Goal: Information Seeking & Learning: Understand process/instructions

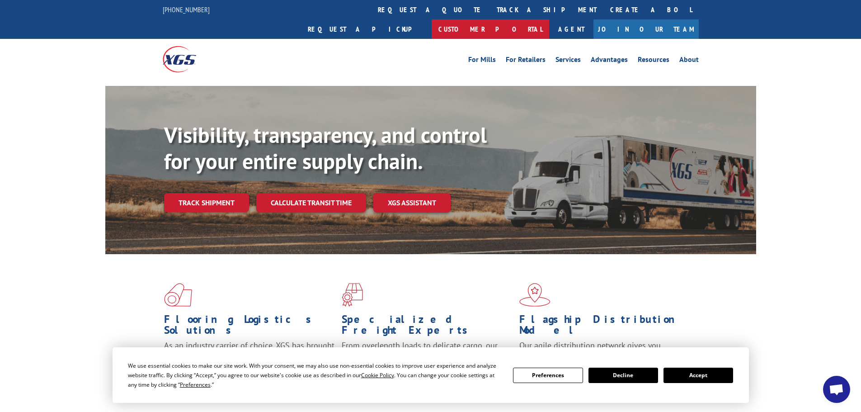
click at [549, 19] on link "Customer Portal" at bounding box center [491, 28] width 118 height 19
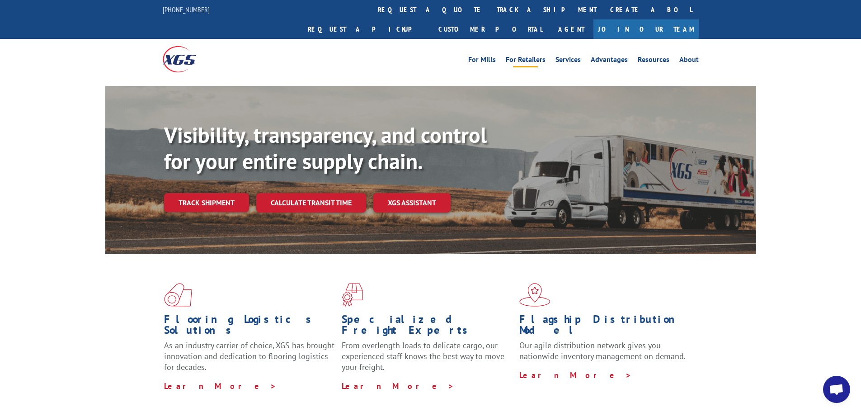
click at [520, 56] on link "For Retailers" at bounding box center [526, 61] width 40 height 10
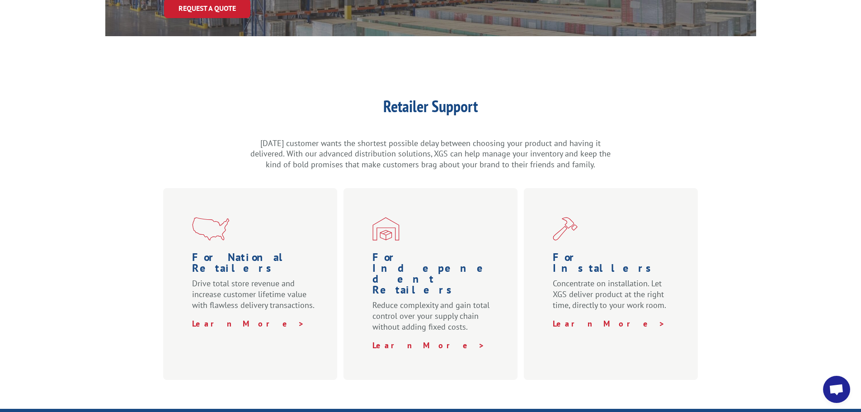
scroll to position [244, 0]
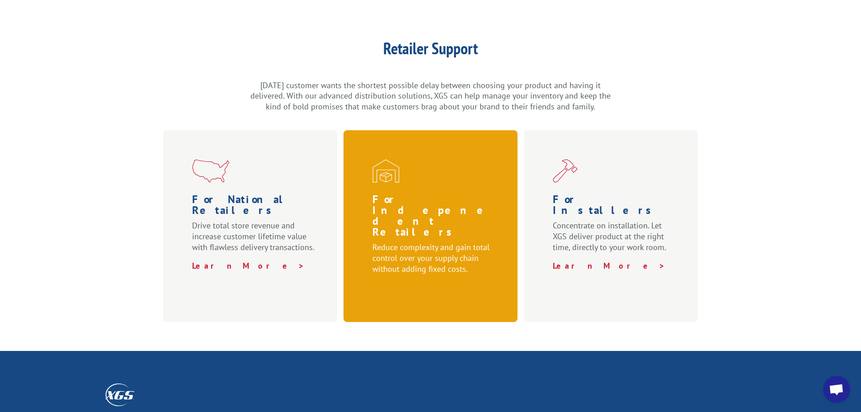
click at [403, 282] on link "Learn More >" at bounding box center [428, 287] width 113 height 10
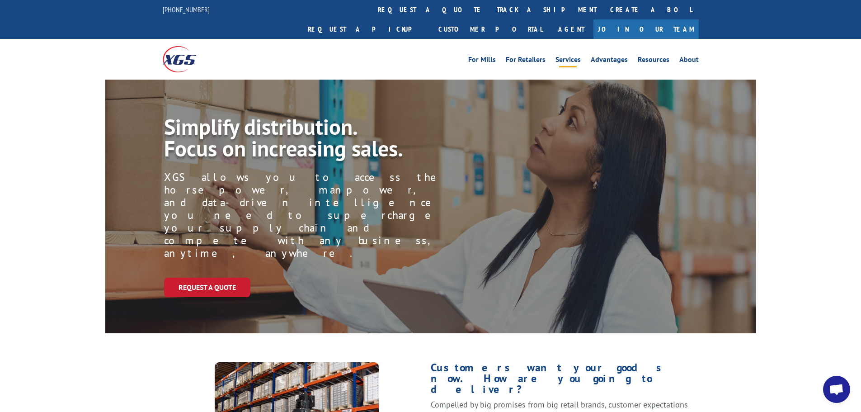
click at [573, 56] on link "Services" at bounding box center [568, 61] width 25 height 10
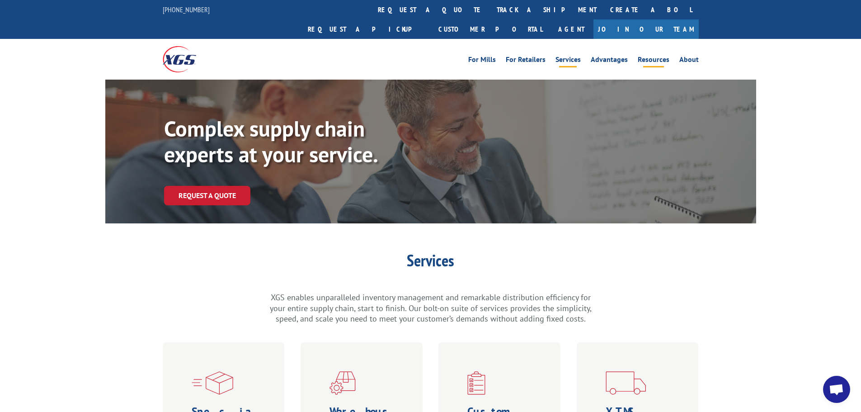
click at [656, 56] on link "Resources" at bounding box center [654, 61] width 32 height 10
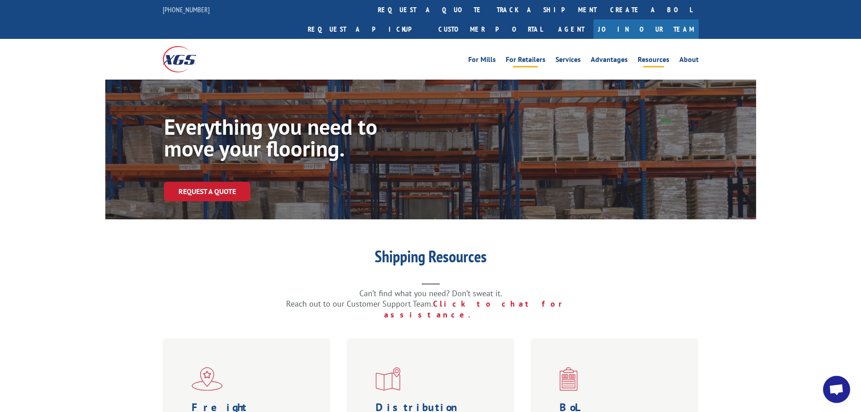
click at [537, 56] on link "For Retailers" at bounding box center [526, 61] width 40 height 10
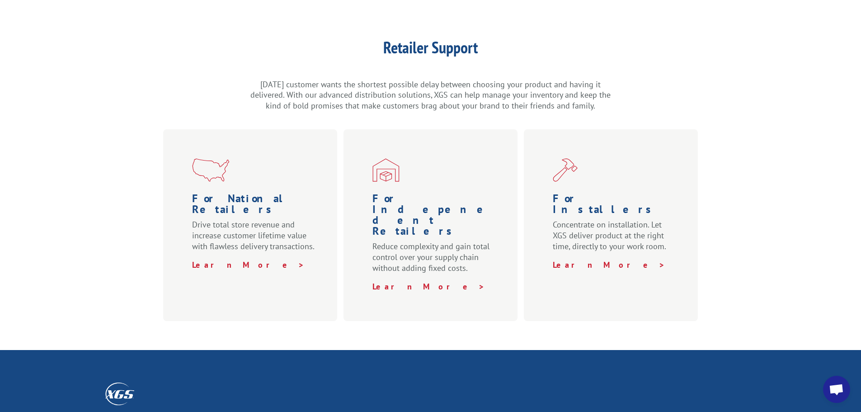
scroll to position [264, 0]
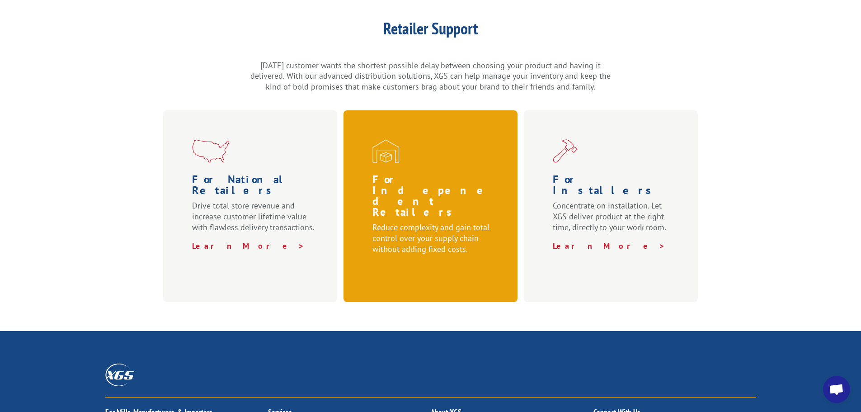
click at [386, 262] on link "Learn More >" at bounding box center [428, 267] width 113 height 10
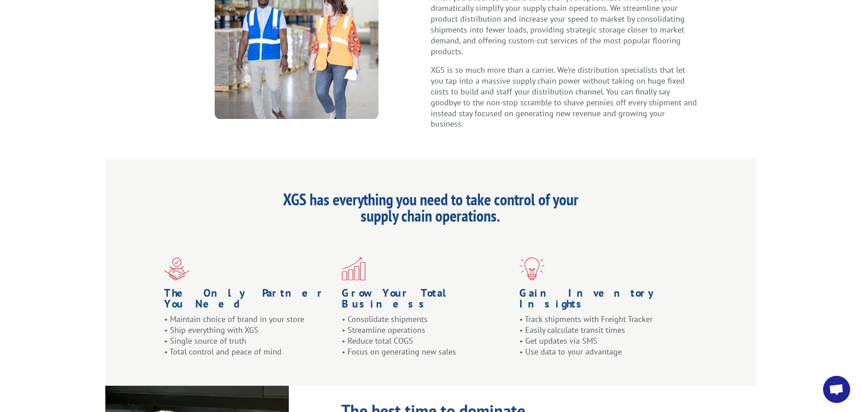
scroll to position [768, 0]
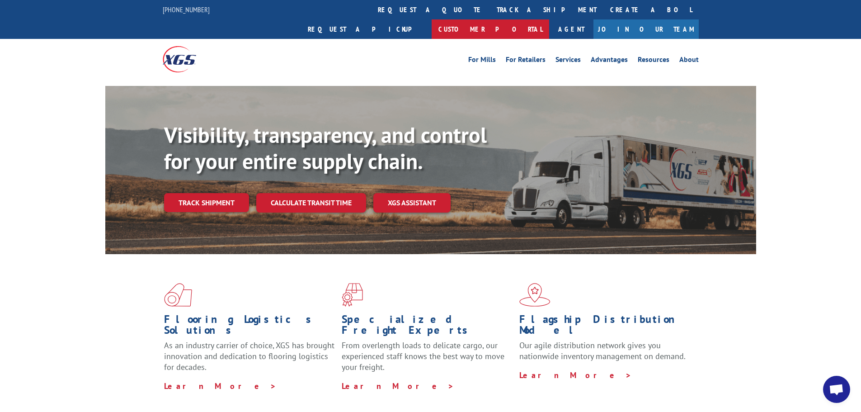
click at [549, 19] on link "Customer Portal" at bounding box center [491, 28] width 118 height 19
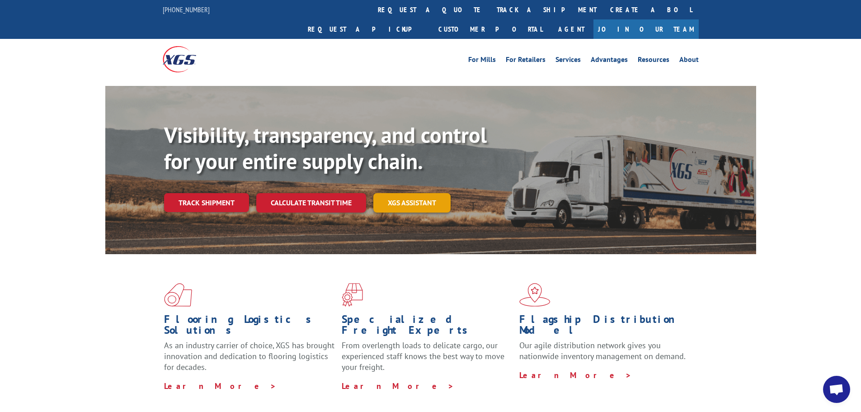
click at [415, 193] on link "XGS ASSISTANT" at bounding box center [411, 202] width 77 height 19
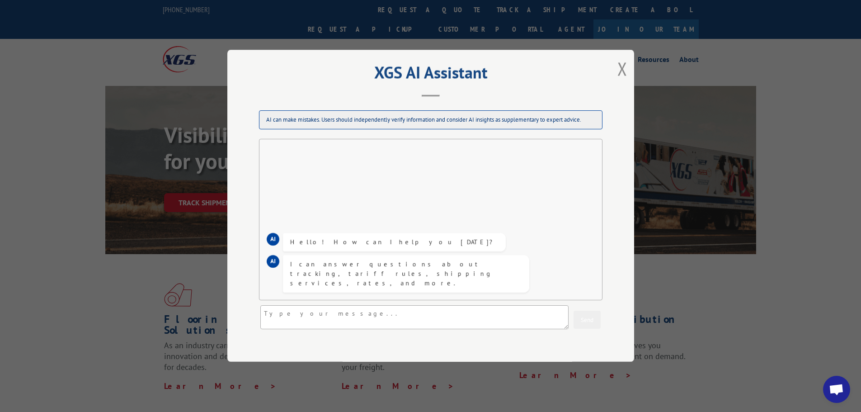
click at [308, 156] on div "AI Hello! How can I help you today? AI I can answer questions about tracking, t…" at bounding box center [431, 220] width 344 height 162
click at [306, 156] on div "AI Hello! How can I help you today? AI I can answer questions about tracking, t…" at bounding box center [431, 220] width 344 height 162
click at [618, 65] on button "Close modal" at bounding box center [622, 69] width 10 height 24
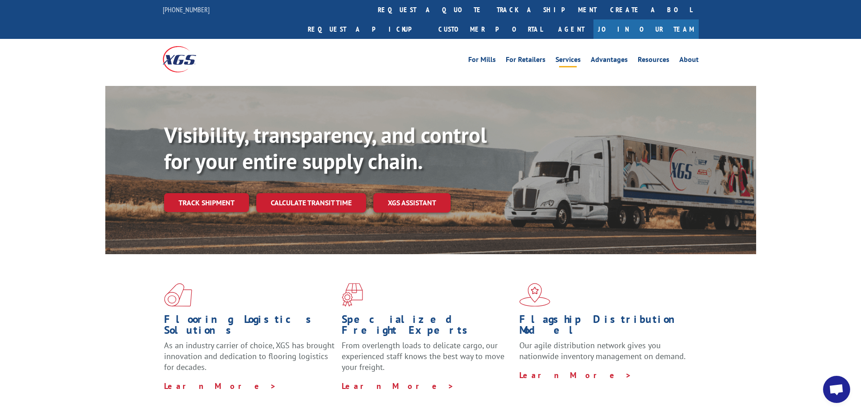
click at [565, 56] on link "Services" at bounding box center [568, 61] width 25 height 10
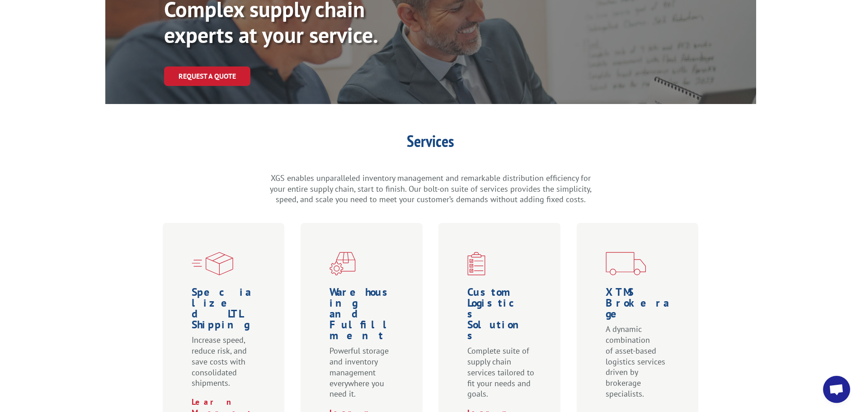
scroll to position [207, 0]
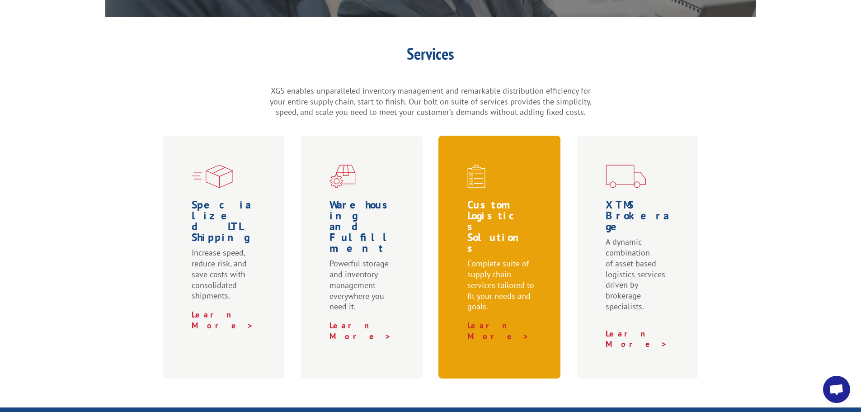
click at [477, 165] on img at bounding box center [476, 177] width 18 height 24
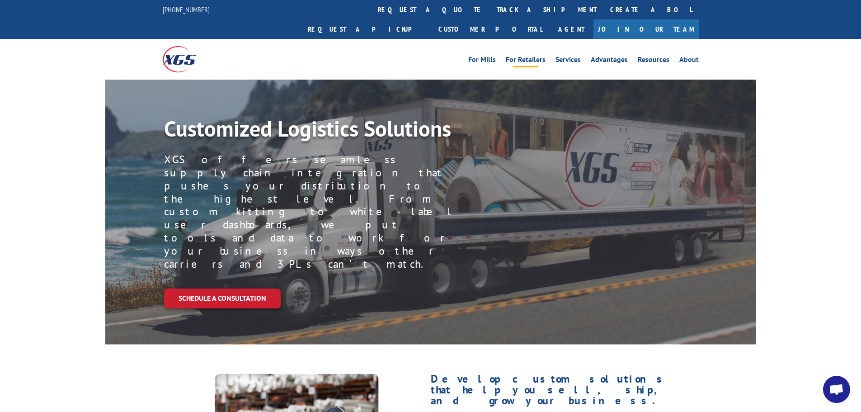
click at [518, 56] on link "For Retailers" at bounding box center [526, 61] width 40 height 10
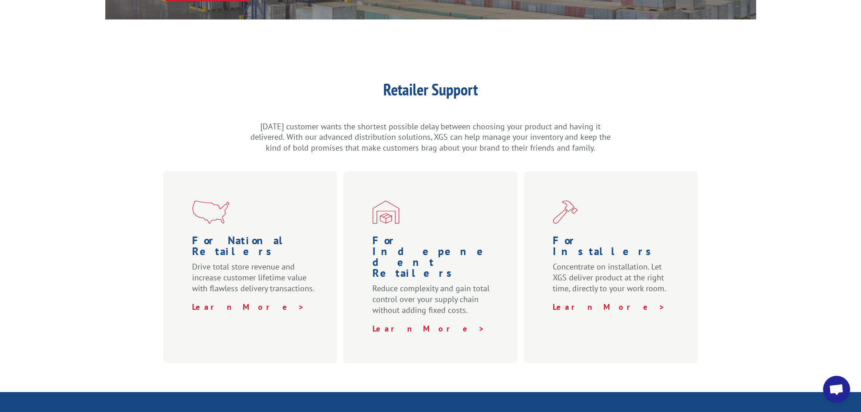
scroll to position [251, 0]
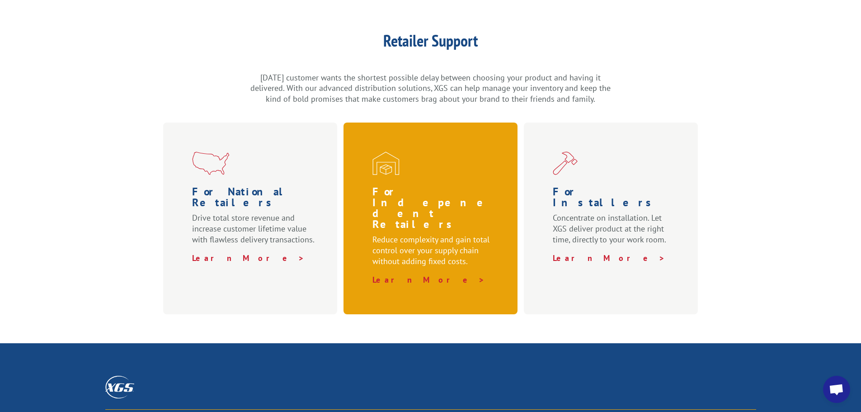
click at [398, 186] on h1 "For Indepenedent Retailers" at bounding box center [432, 210] width 120 height 48
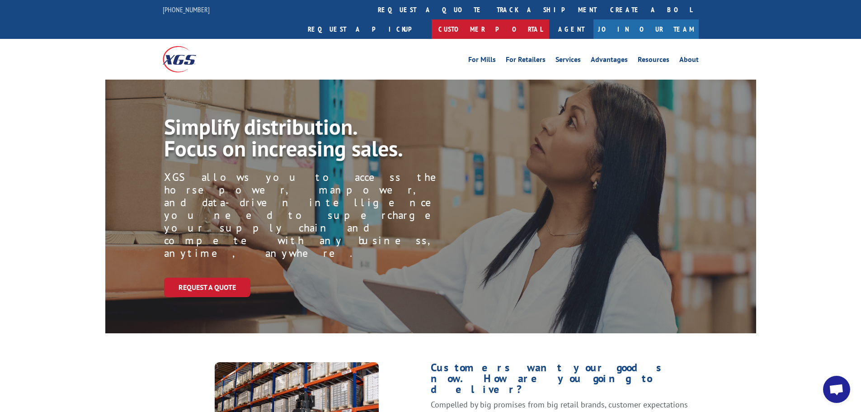
click at [549, 19] on link "Customer Portal" at bounding box center [491, 28] width 118 height 19
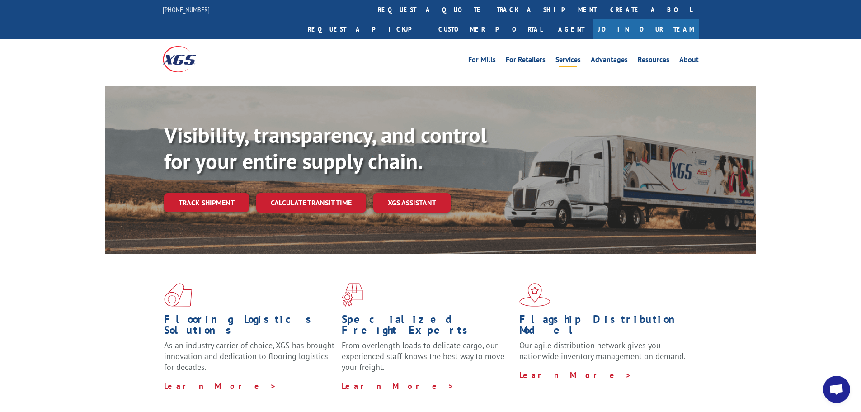
click at [573, 56] on link "Services" at bounding box center [568, 61] width 25 height 10
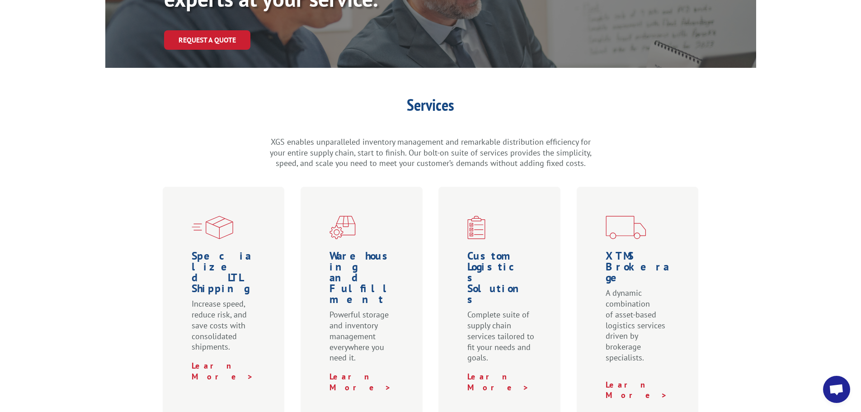
scroll to position [174, 0]
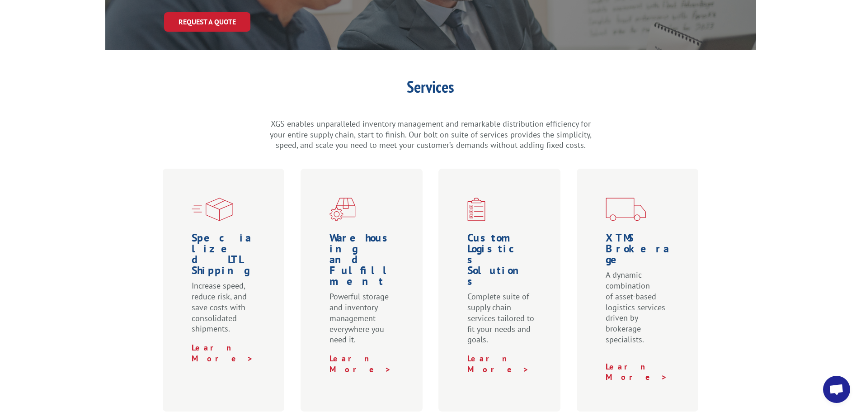
click at [780, 120] on div "Services XGS enables unparalleled inventory management and remarkable distribut…" at bounding box center [430, 245] width 861 height 333
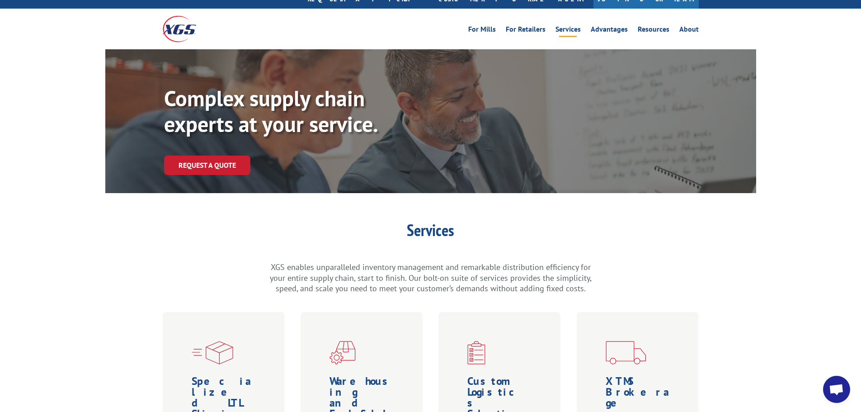
scroll to position [2, 0]
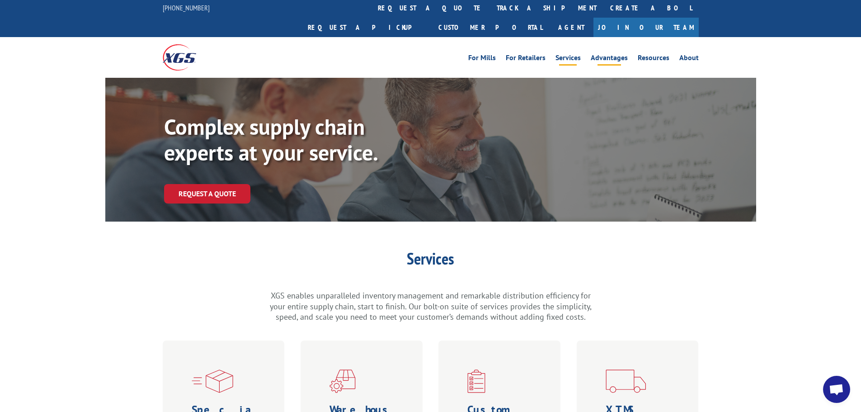
click at [612, 54] on link "Advantages" at bounding box center [609, 59] width 37 height 10
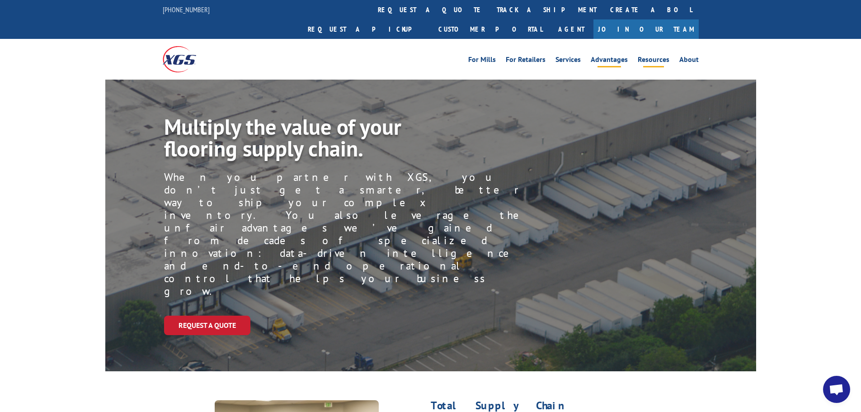
click at [653, 56] on link "Resources" at bounding box center [654, 61] width 32 height 10
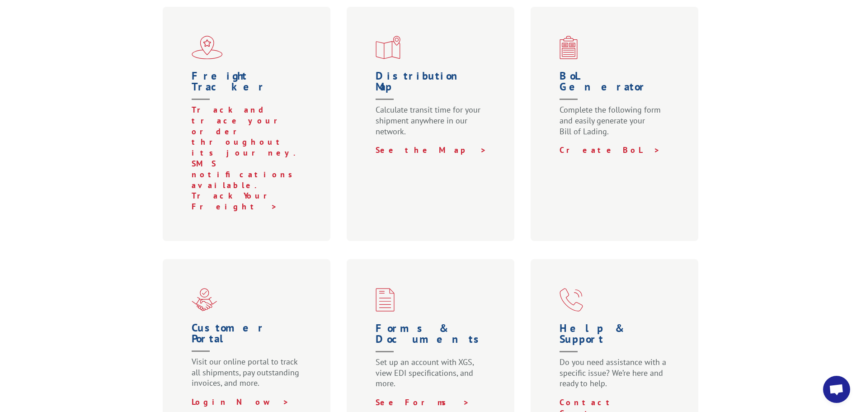
scroll to position [349, 0]
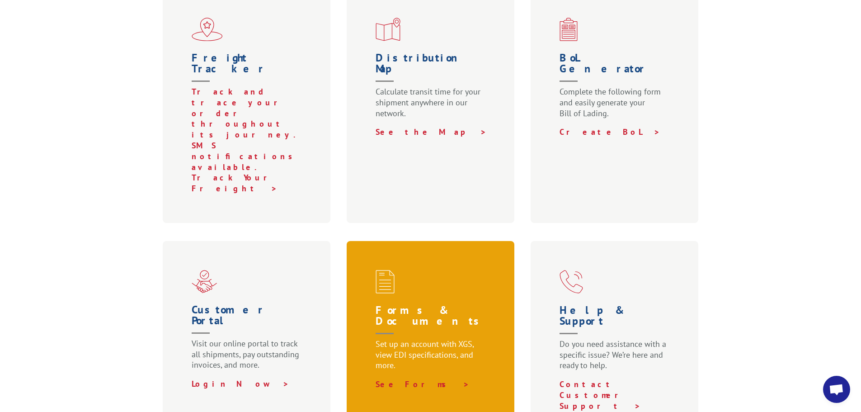
click at [389, 270] on img at bounding box center [385, 282] width 19 height 24
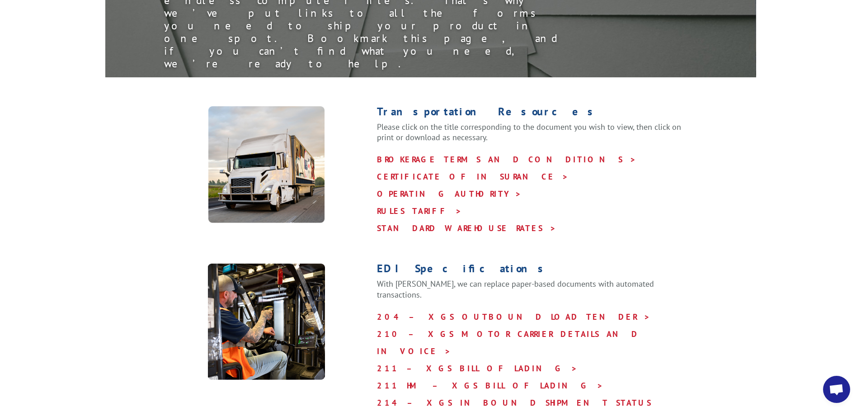
scroll to position [182, 0]
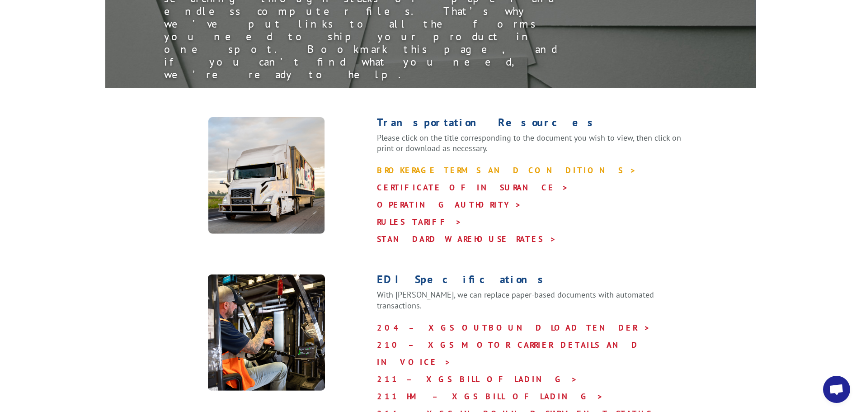
click at [445, 165] on link "BROKERAGE TERMS AND CONDITIONS >" at bounding box center [506, 170] width 259 height 10
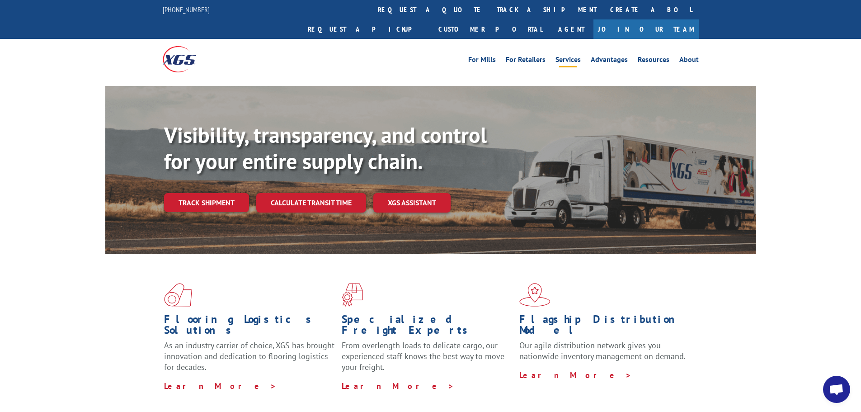
click at [566, 56] on link "Services" at bounding box center [568, 61] width 25 height 10
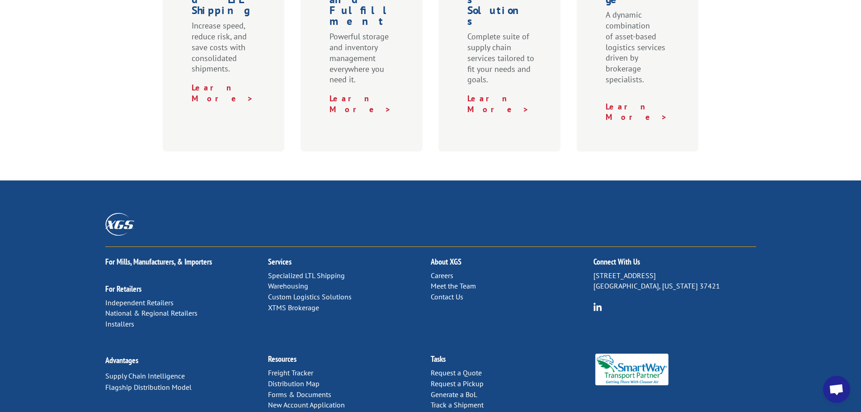
scroll to position [467, 0]
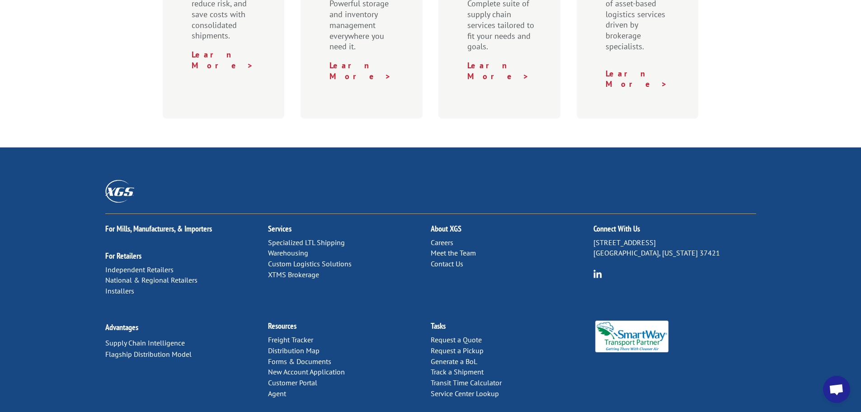
click at [305, 357] on link "Forms & Documents" at bounding box center [299, 361] width 63 height 9
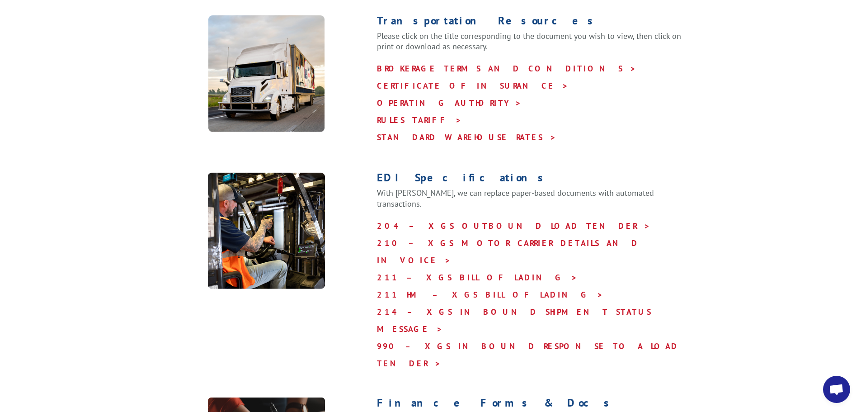
scroll to position [292, 0]
